Goal: Task Accomplishment & Management: Use online tool/utility

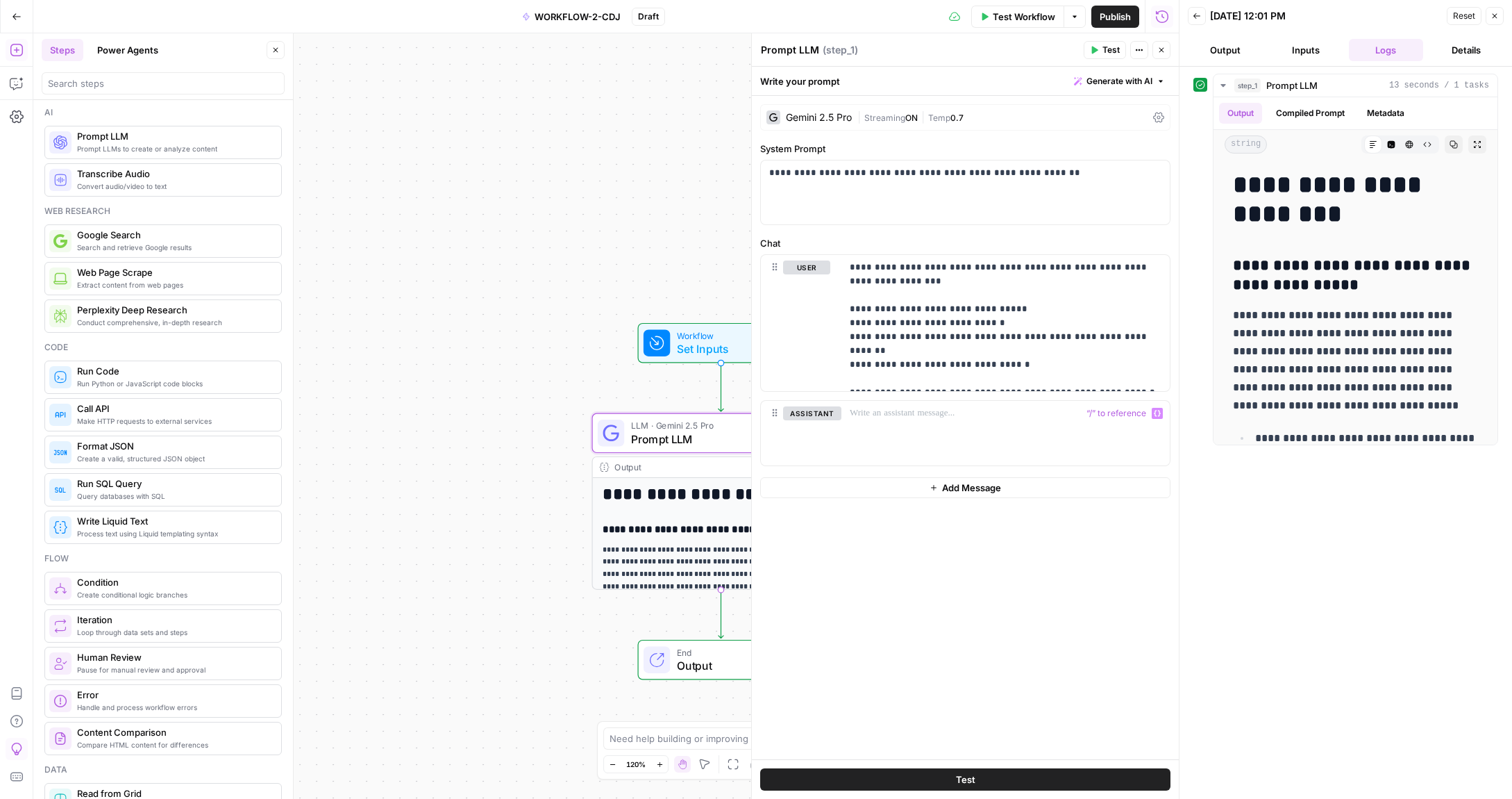
scroll to position [134, 0]
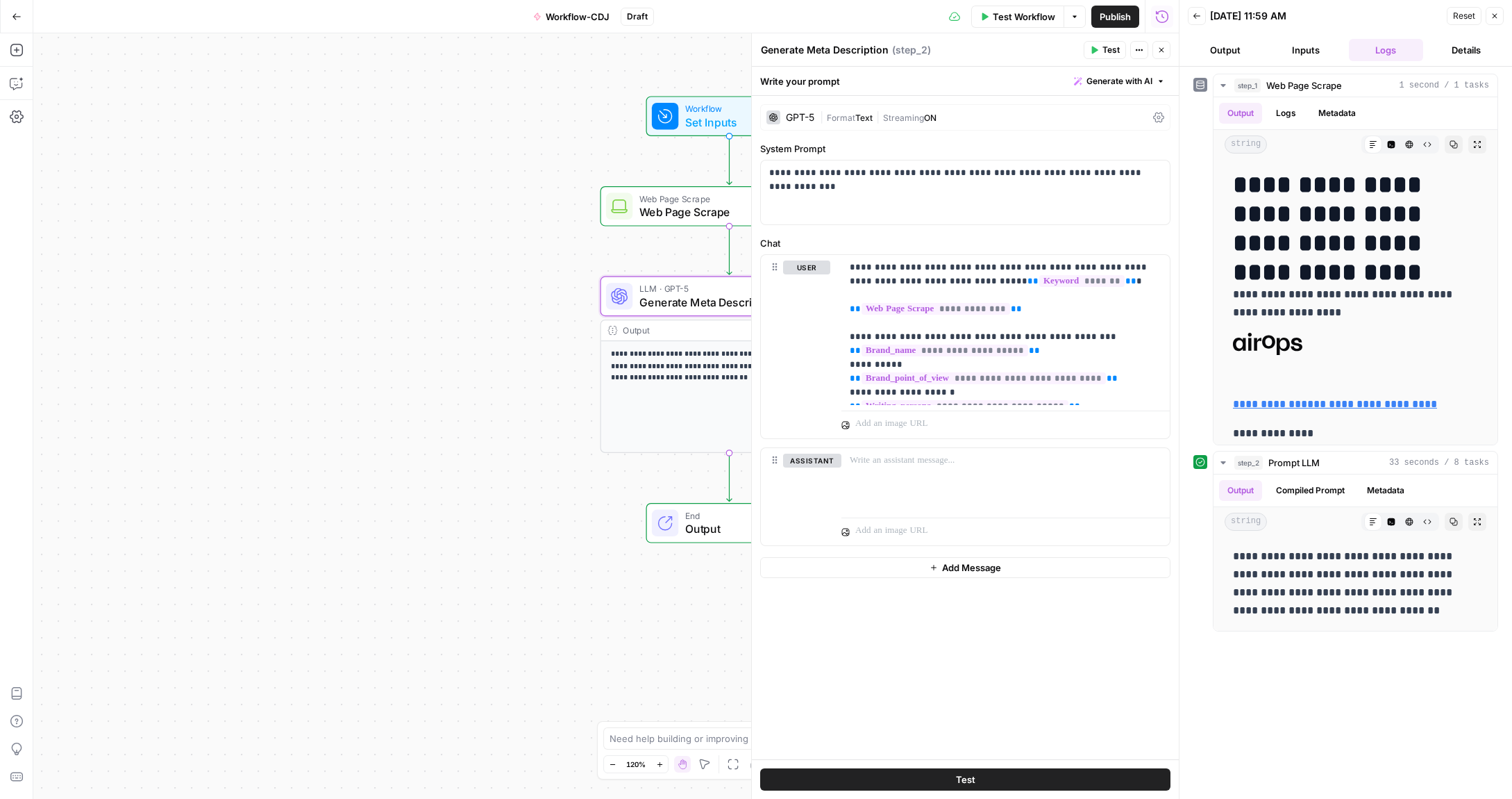
click at [10, 19] on button "Go Back" at bounding box center [16, 16] width 25 height 25
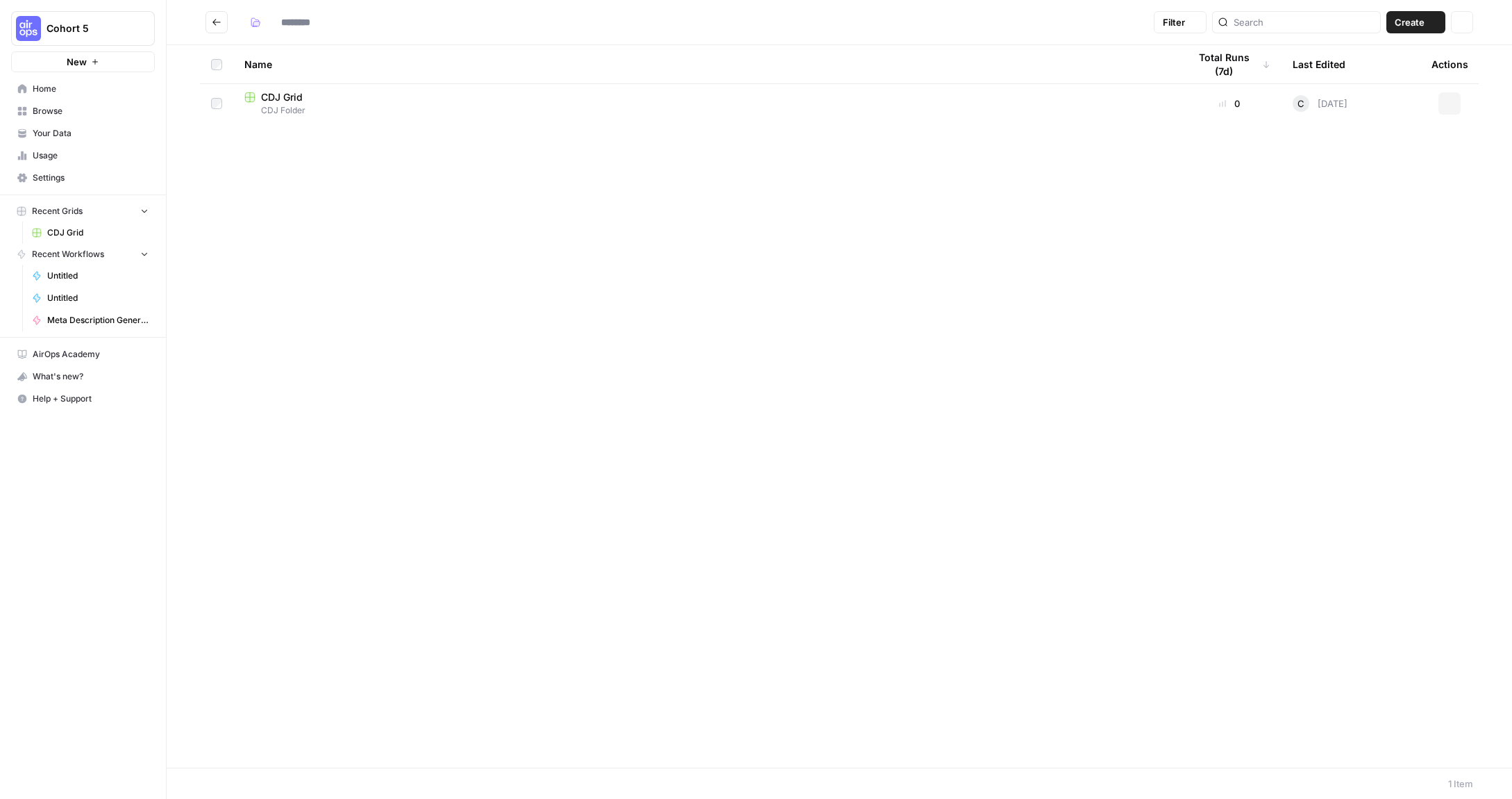
type input "**********"
click at [80, 30] on span "Cohort 5" at bounding box center [88, 28] width 84 height 14
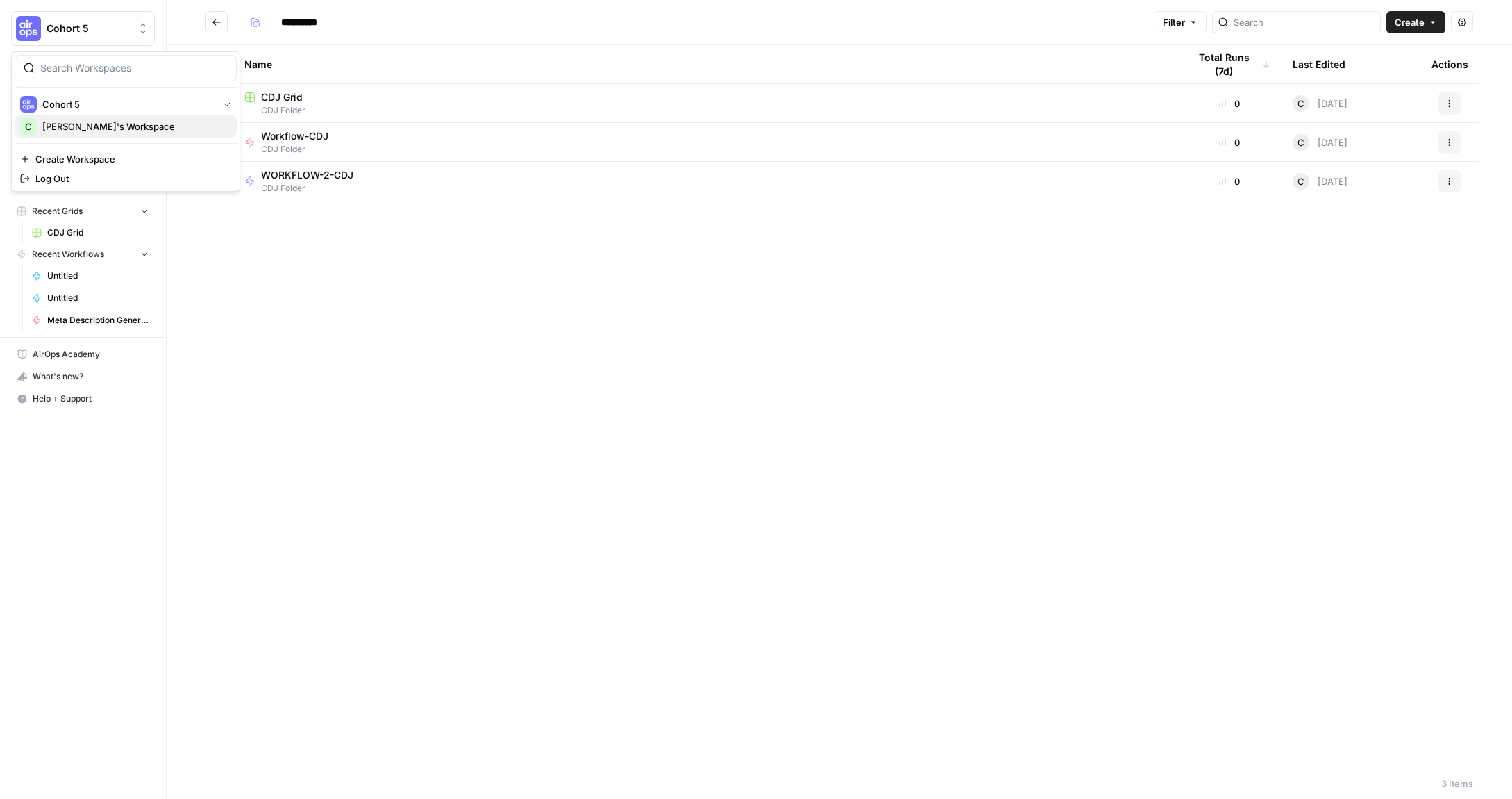
click at [74, 121] on span "[PERSON_NAME]'s Workspace" at bounding box center [134, 126] width 183 height 14
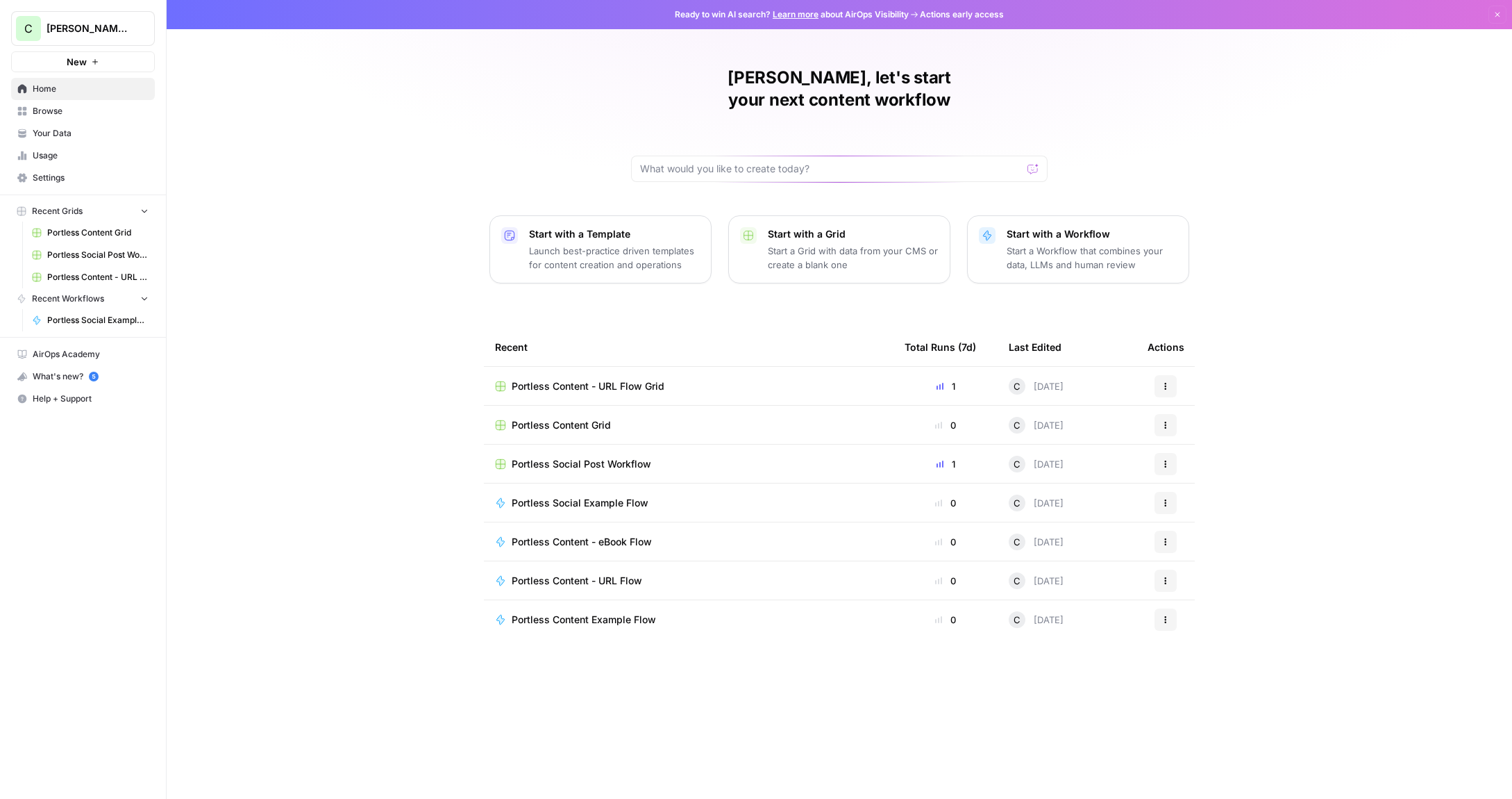
click at [577, 419] on span "Portless Content Grid" at bounding box center [561, 425] width 99 height 14
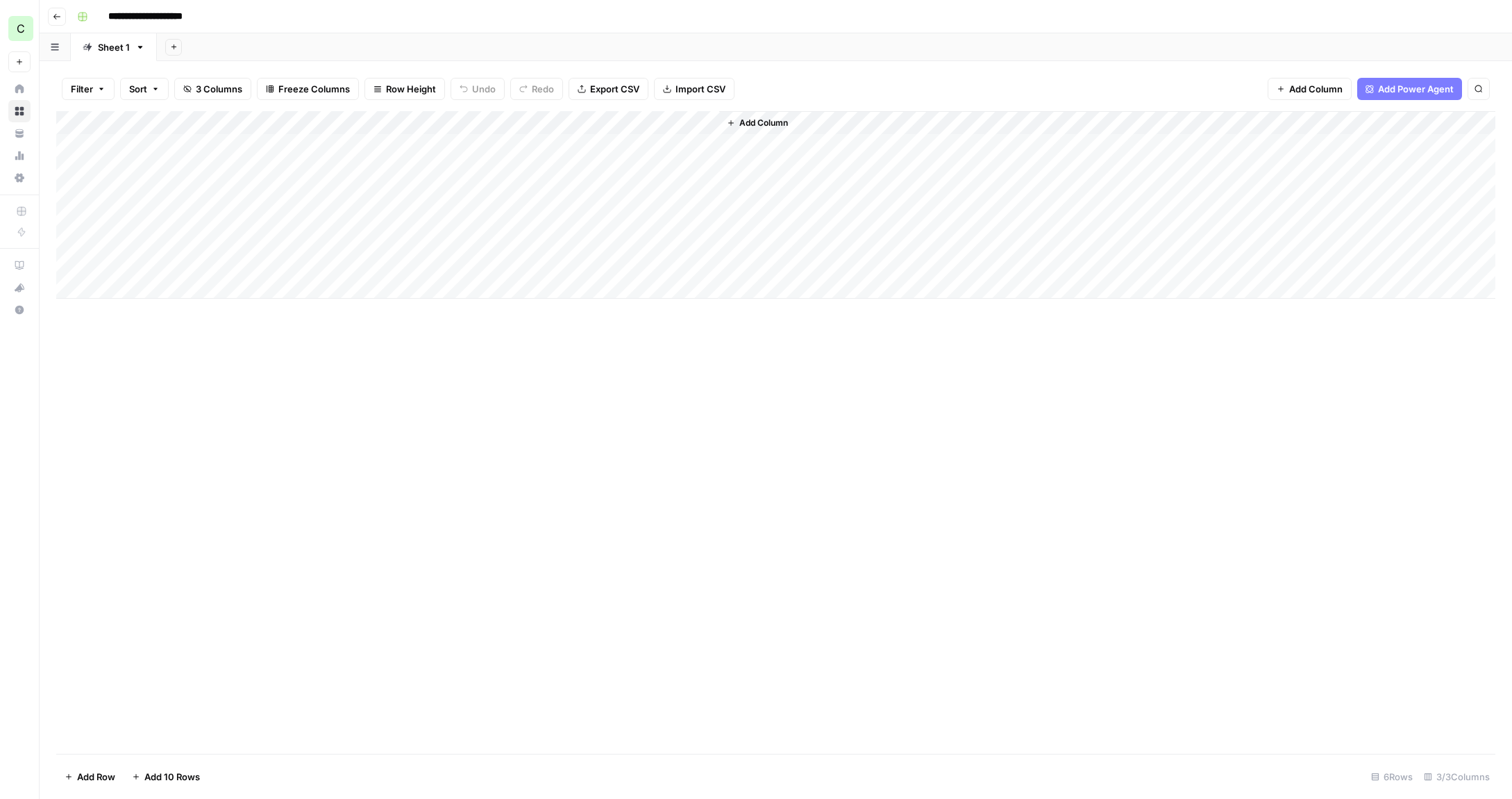
click at [461, 265] on div "Add Column" at bounding box center [776, 205] width 1440 height 188
click at [653, 142] on div "Add Column" at bounding box center [776, 205] width 1440 height 188
click at [702, 140] on div "Add Column" at bounding box center [776, 205] width 1440 height 188
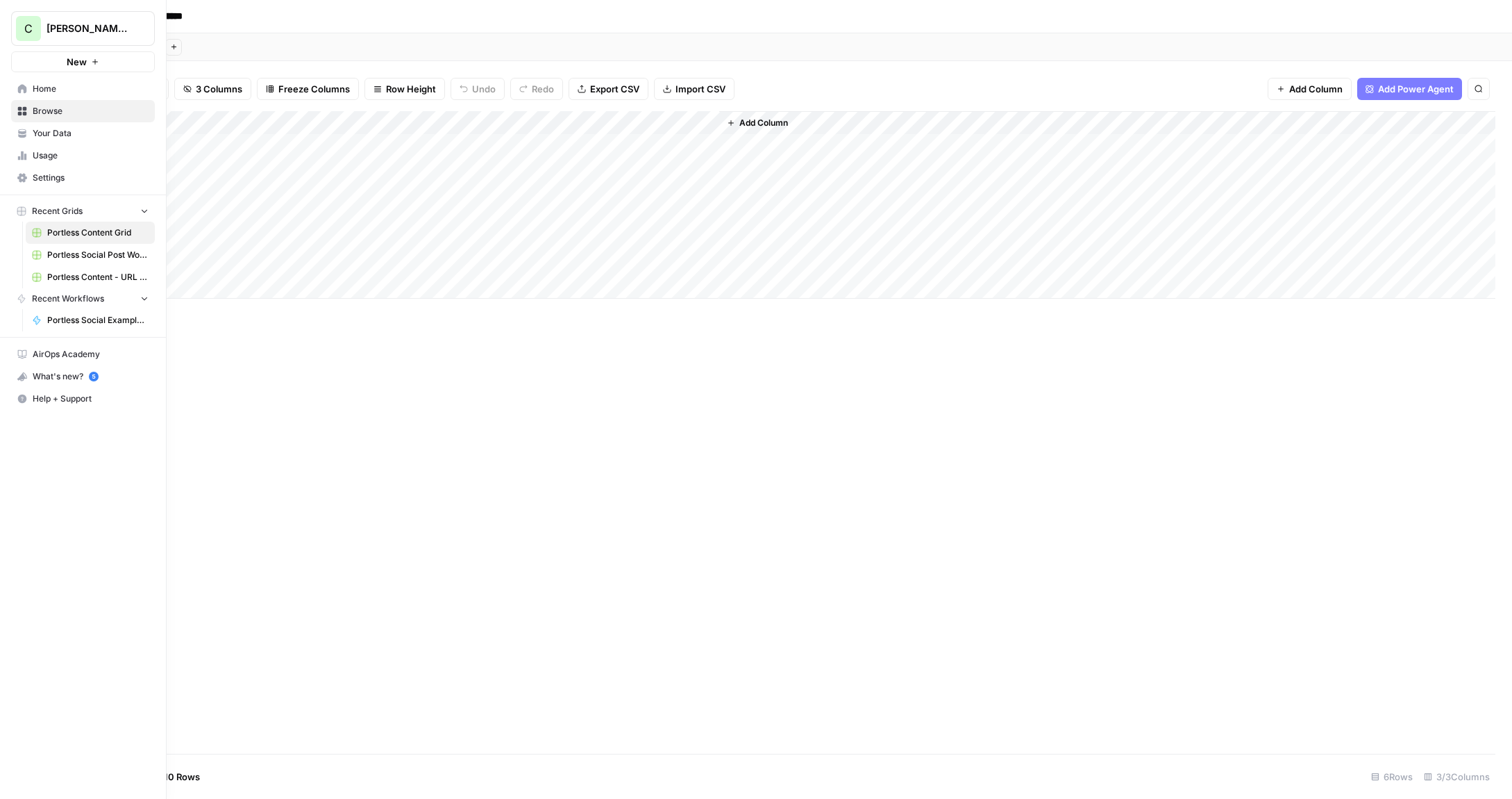
click at [46, 113] on span "Browse" at bounding box center [91, 111] width 116 height 13
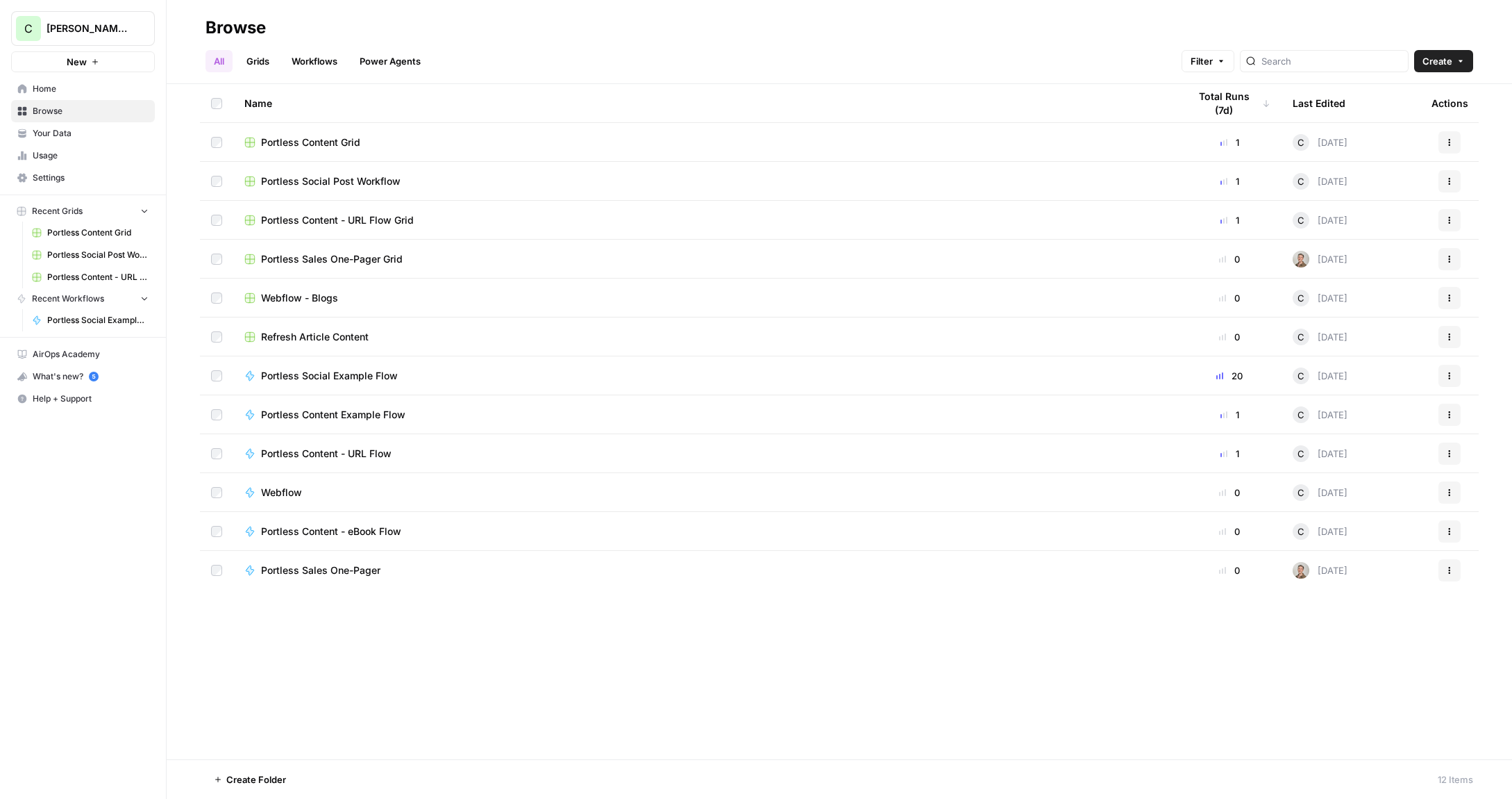
click at [351, 413] on span "Portless Content Example Flow" at bounding box center [333, 414] width 145 height 14
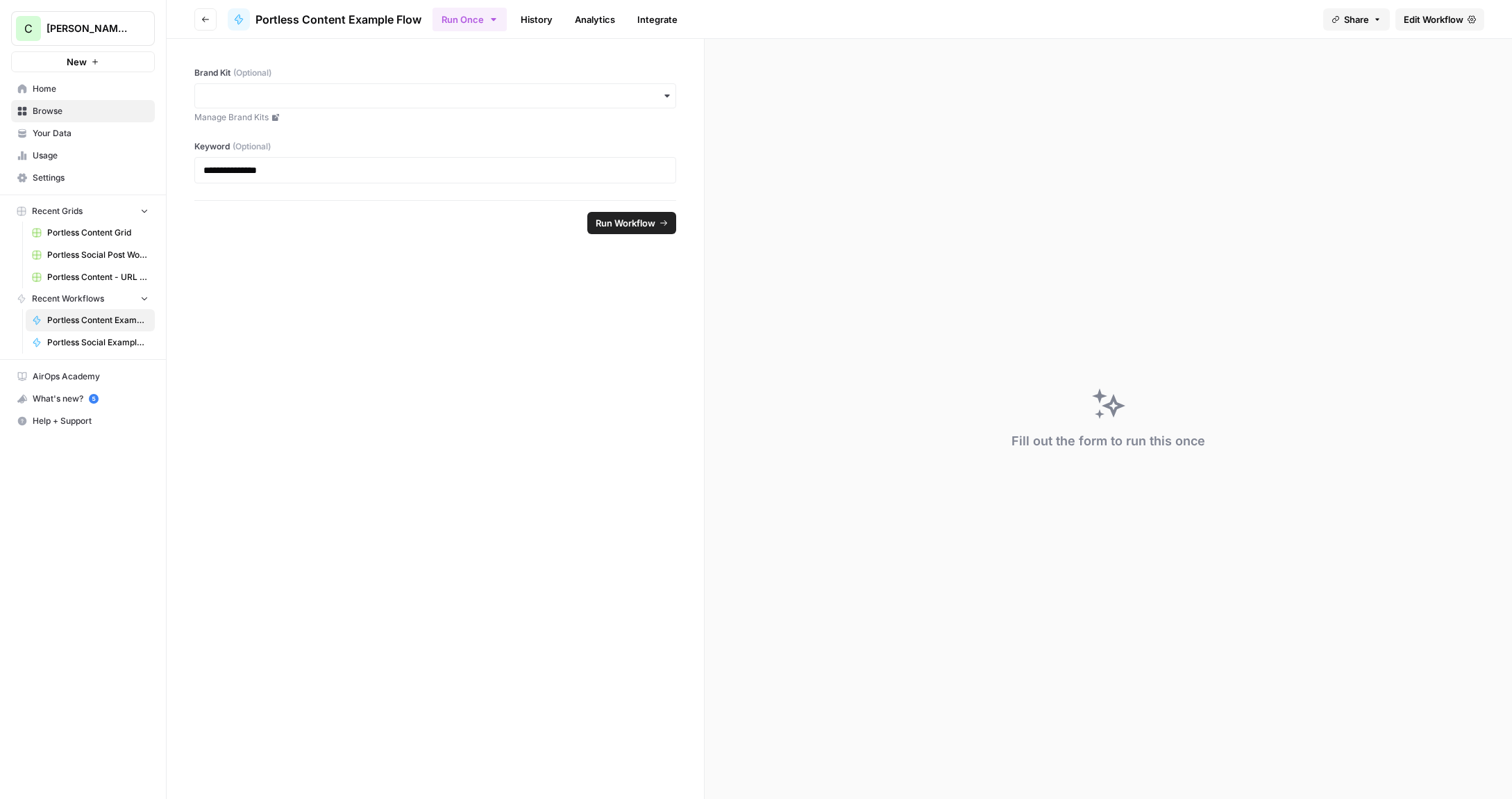
click at [548, 25] on link "History" at bounding box center [536, 19] width 49 height 22
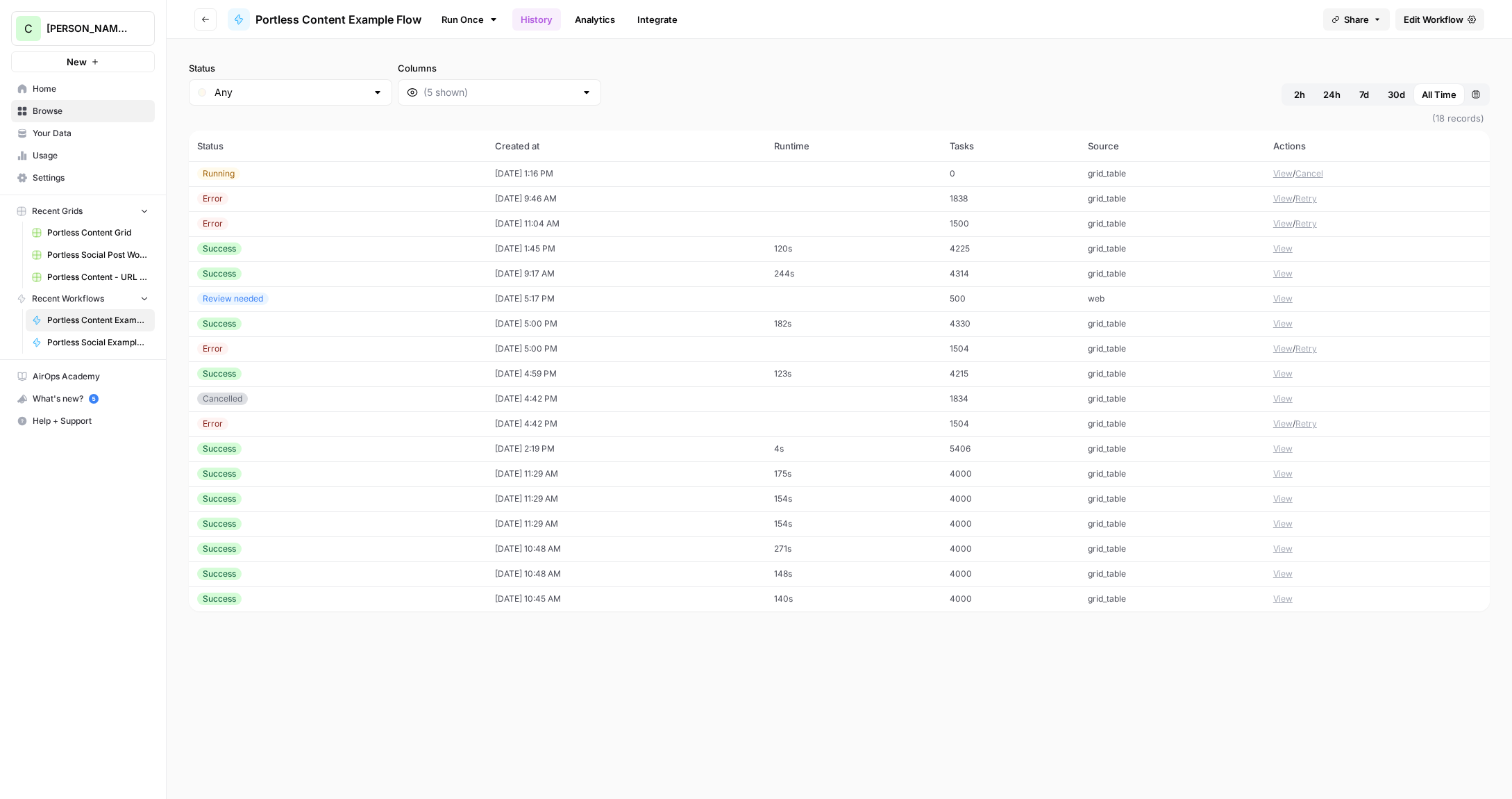
click at [1281, 247] on button "View" at bounding box center [1283, 249] width 19 height 13
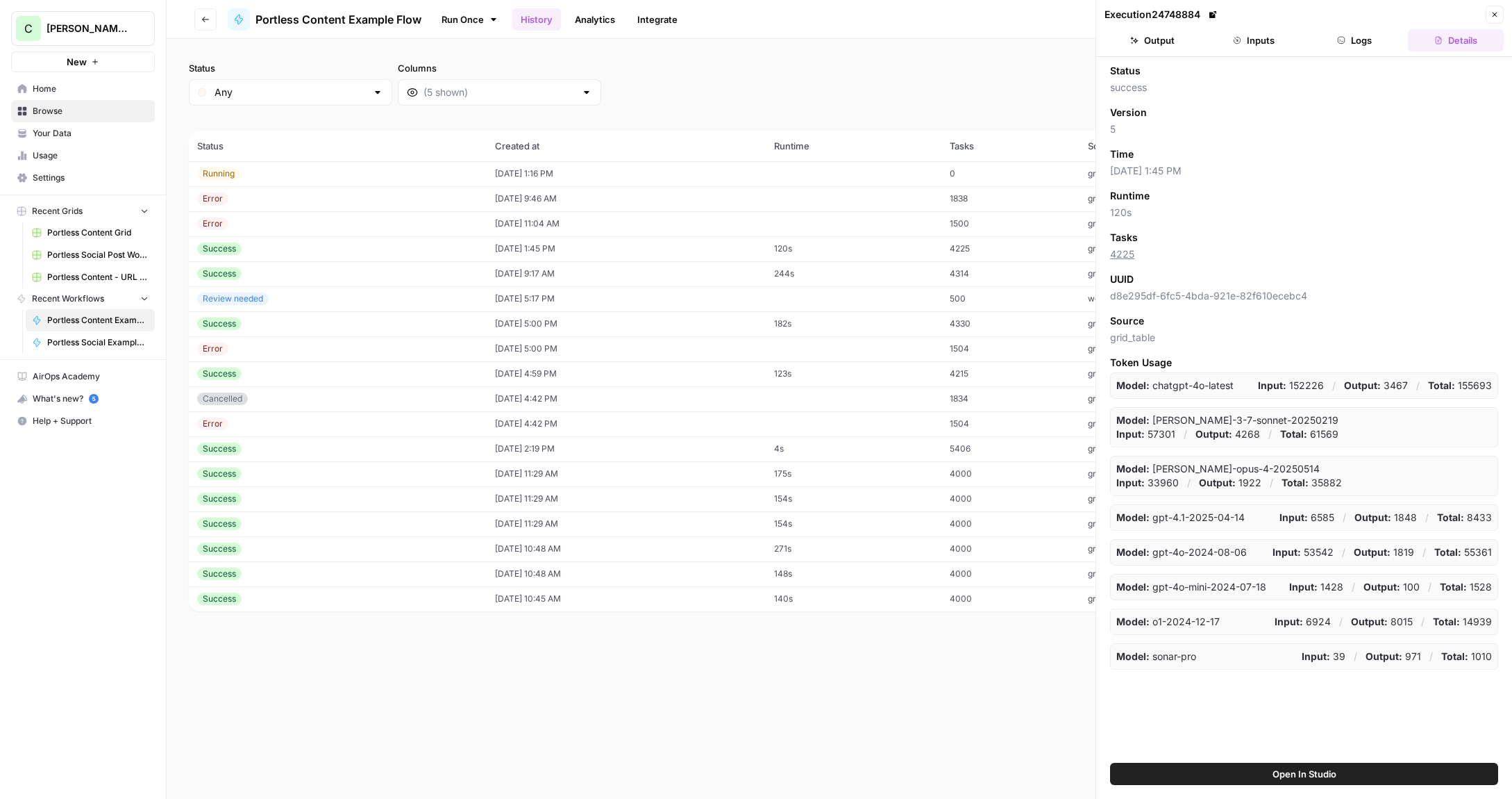
click at [1272, 33] on button "Inputs" at bounding box center [1254, 41] width 95 height 22
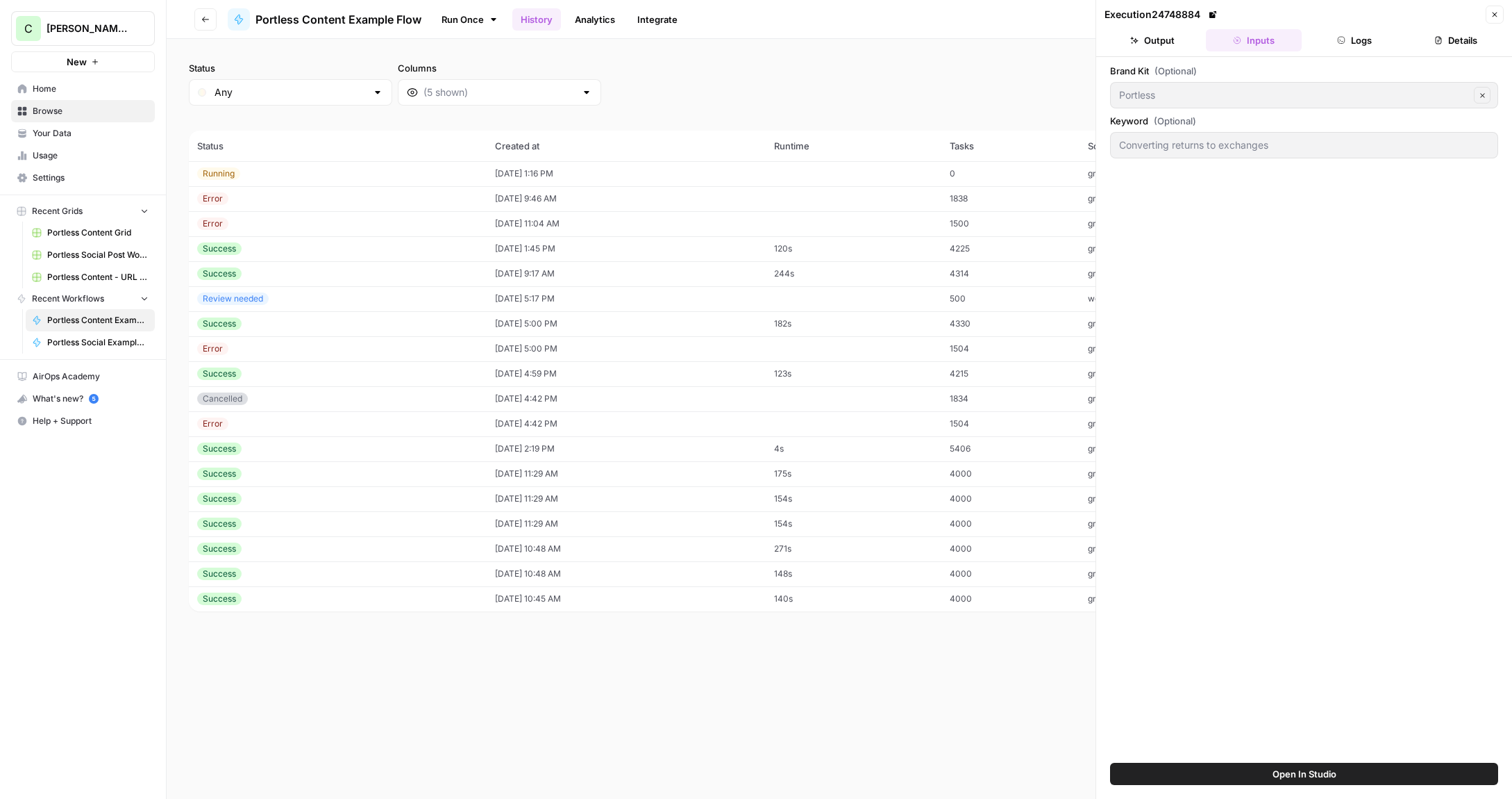
click at [1331, 37] on button "Logs" at bounding box center [1355, 41] width 95 height 22
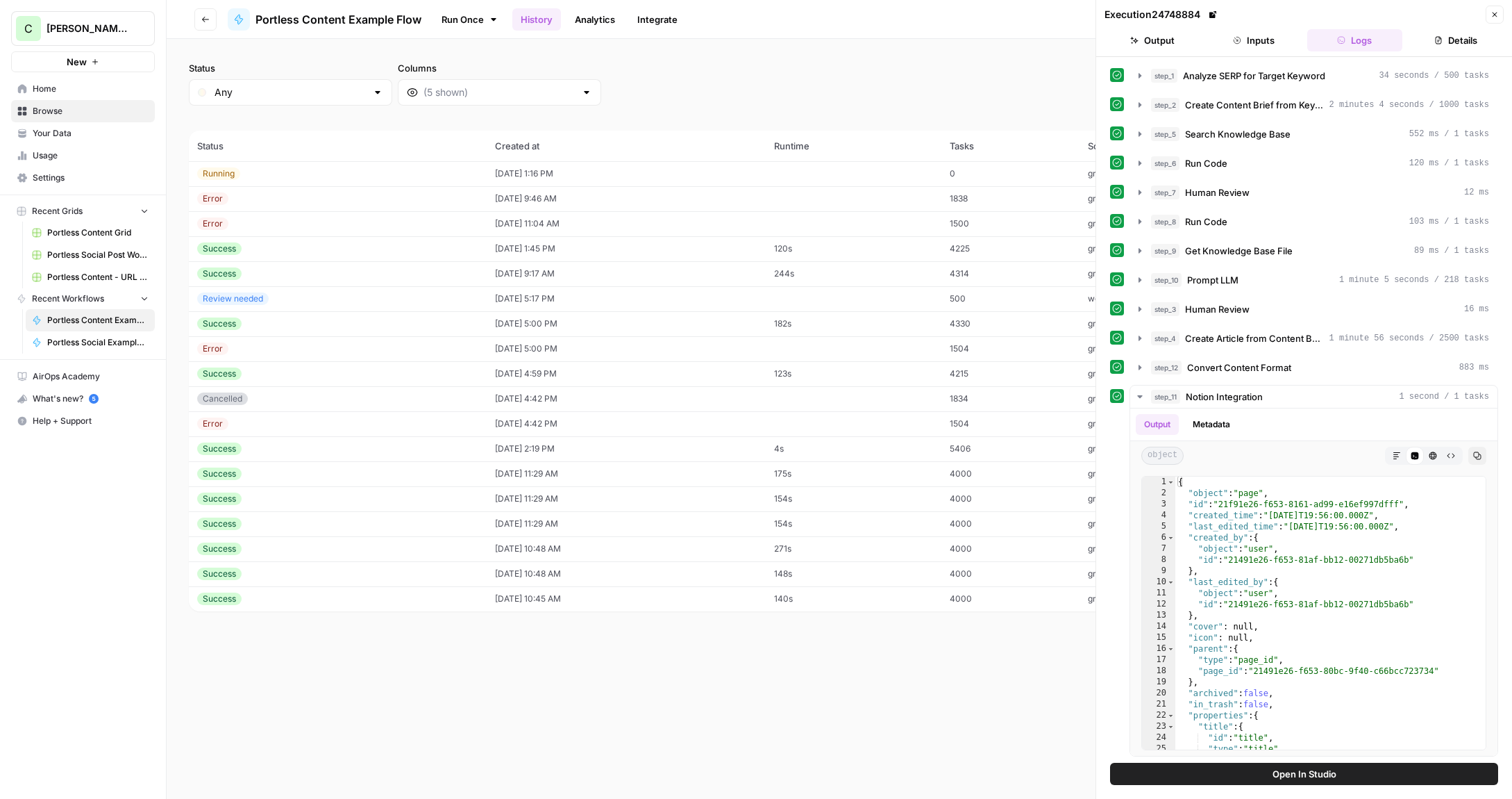
click at [1236, 39] on icon "button" at bounding box center [1237, 40] width 7 height 7
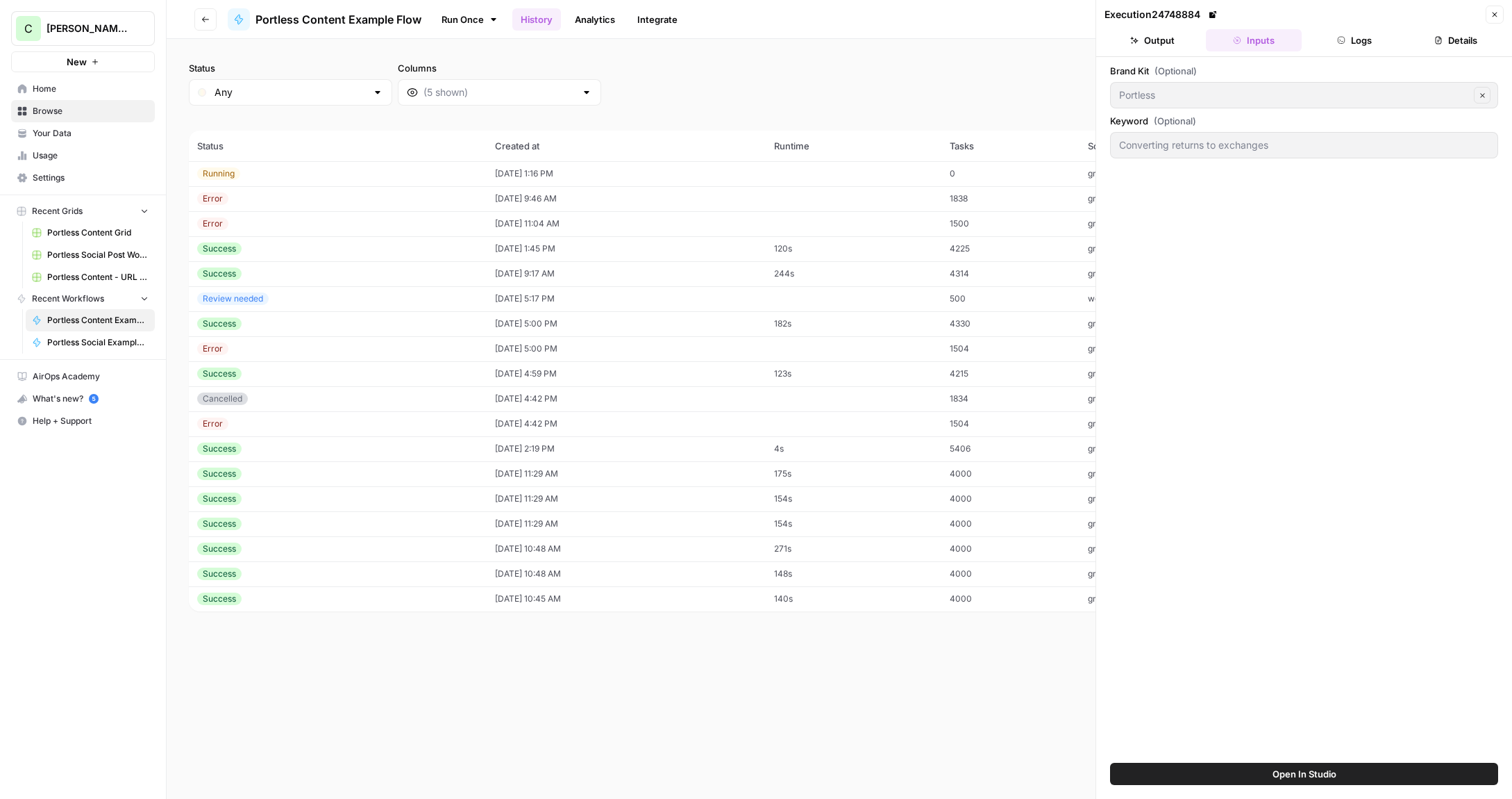
click at [1326, 37] on button "Logs" at bounding box center [1355, 41] width 95 height 22
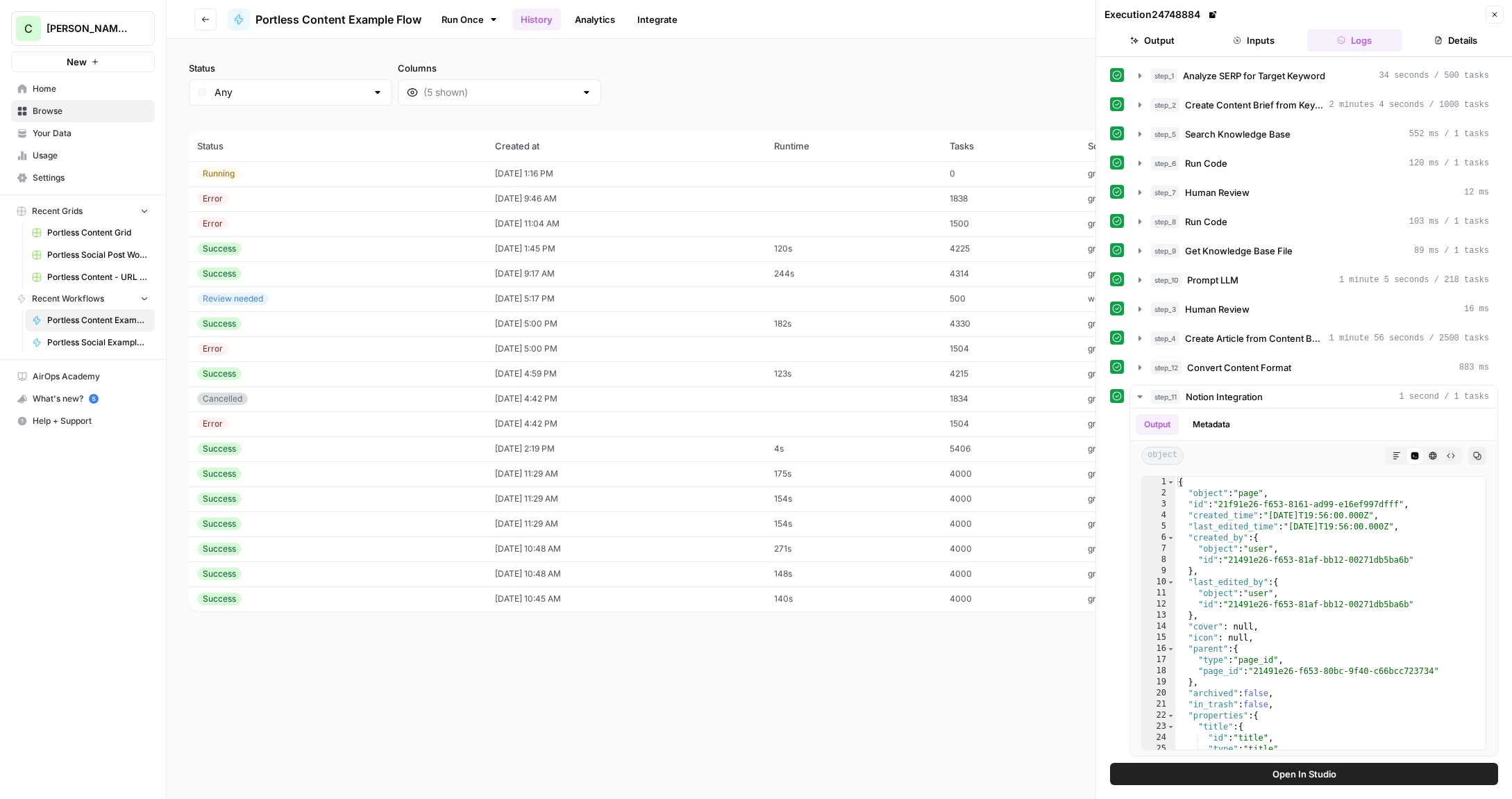
click at [352, 224] on div "Error" at bounding box center [338, 224] width 282 height 13
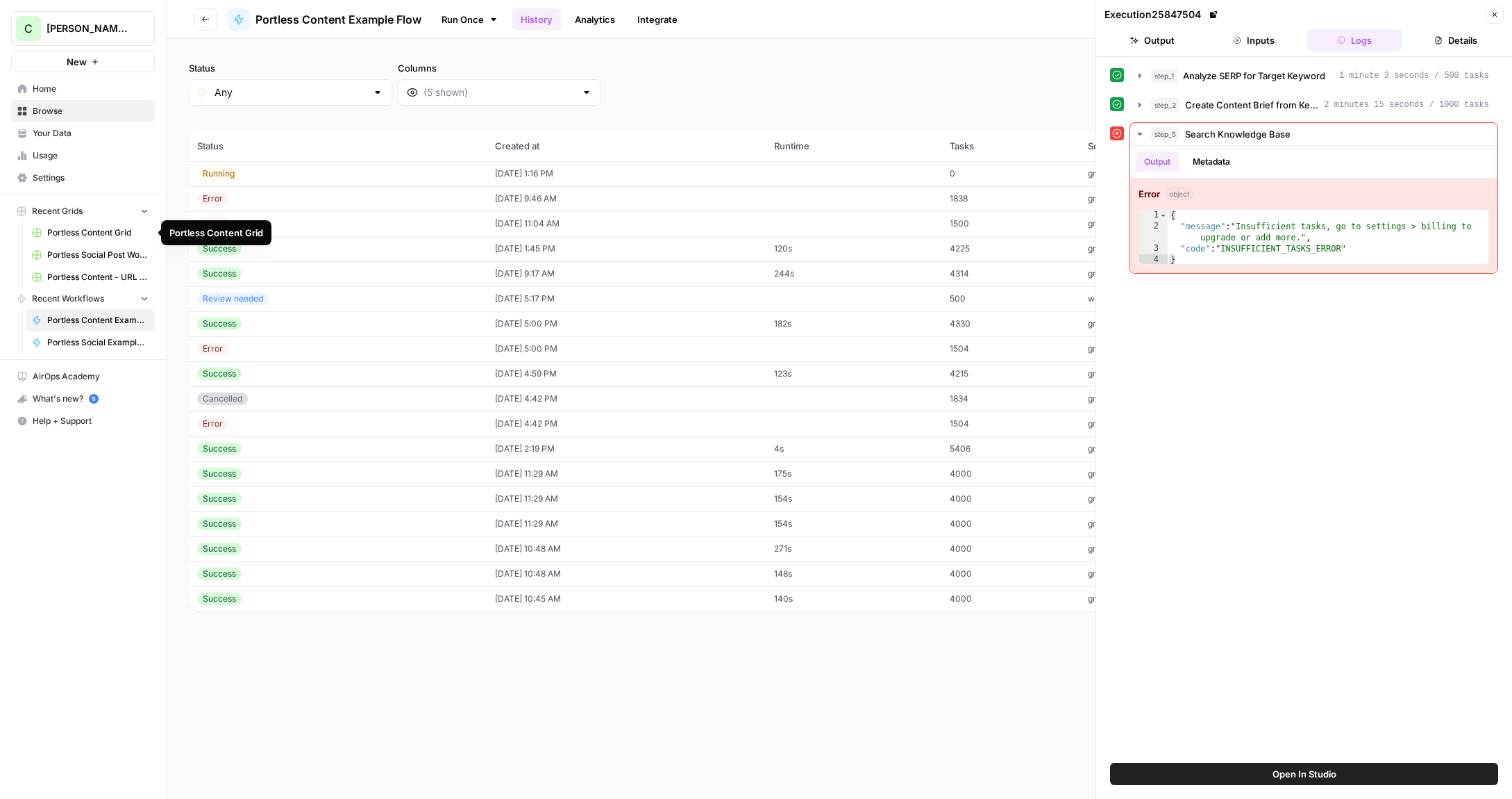
click at [74, 277] on span "Portless Content - URL Flow Grid" at bounding box center [97, 277] width 101 height 13
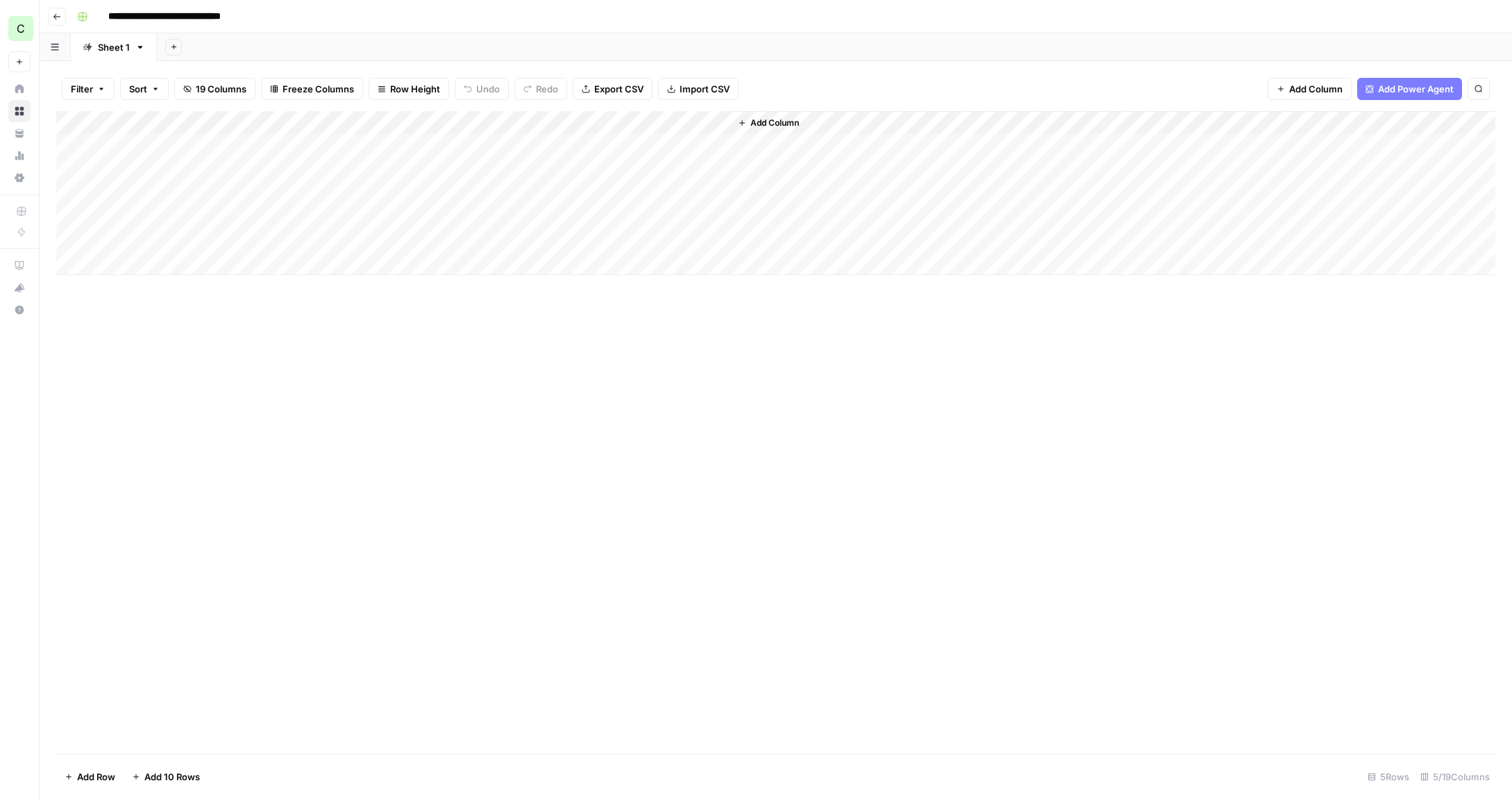
click at [636, 173] on div "Add Column" at bounding box center [776, 193] width 1440 height 164
